Goal: Task Accomplishment & Management: Use online tool/utility

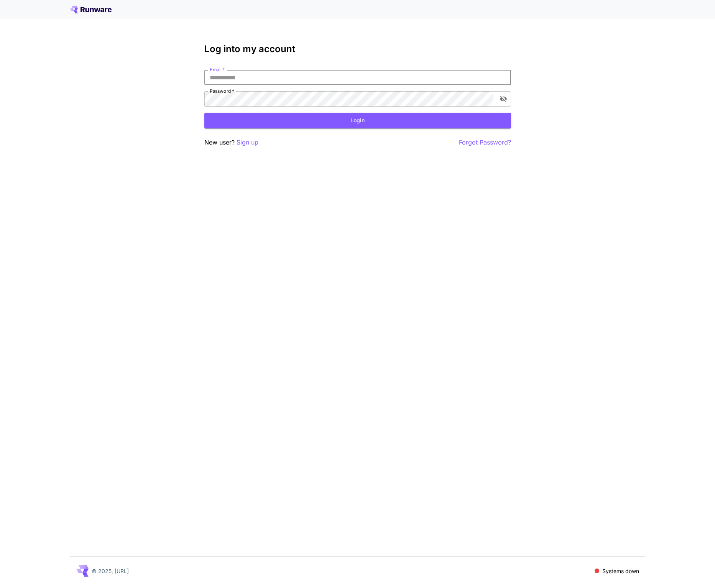
type input "**********"
click at [358, 120] on button "Login" at bounding box center [357, 121] width 307 height 16
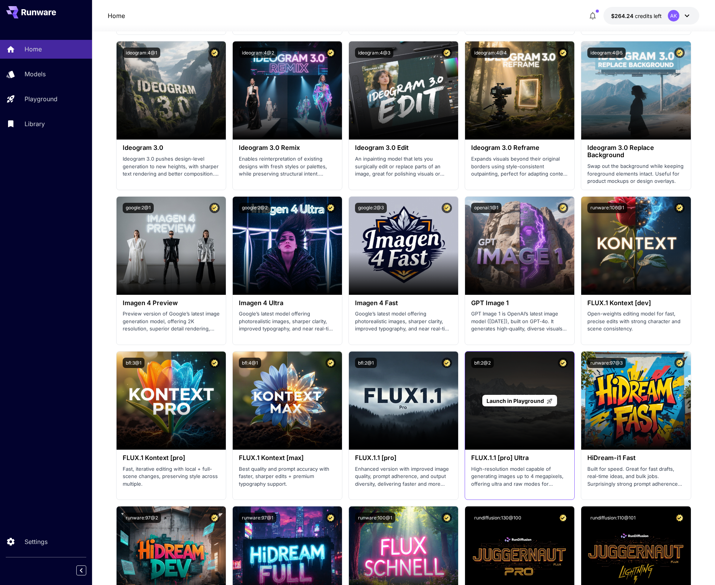
scroll to position [1057, 0]
